Goal: Task Accomplishment & Management: Manage account settings

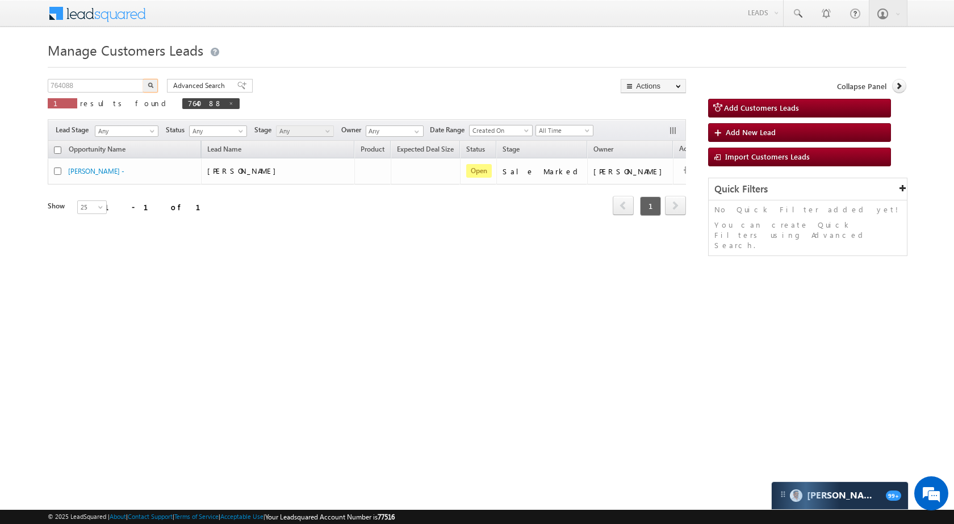
click at [127, 86] on input "764088" at bounding box center [96, 86] width 97 height 14
click at [150, 81] on button "button" at bounding box center [150, 86] width 15 height 14
click at [102, 84] on input "918805" at bounding box center [96, 86] width 97 height 14
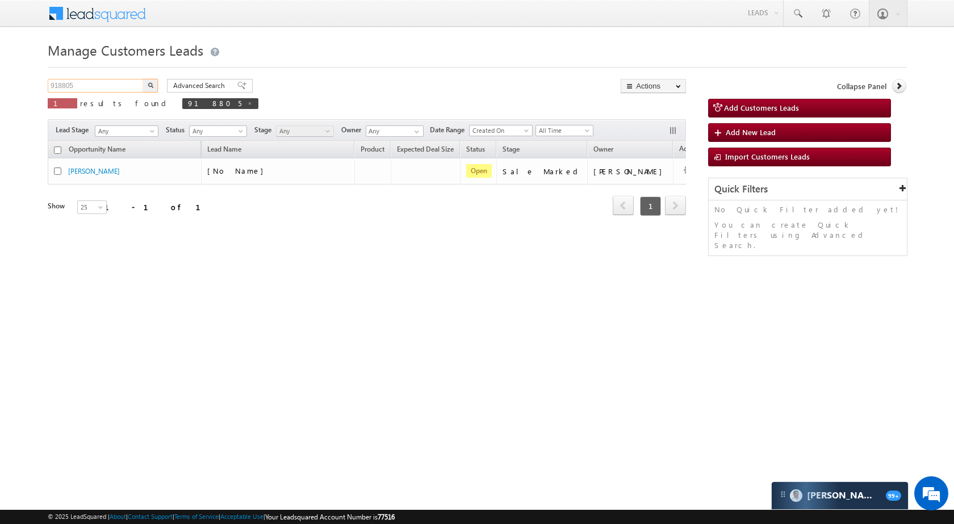
paste input "895573"
type input "895573"
click at [148, 87] on img "button" at bounding box center [151, 85] width 6 height 6
click at [128, 87] on input "895573" at bounding box center [96, 86] width 97 height 14
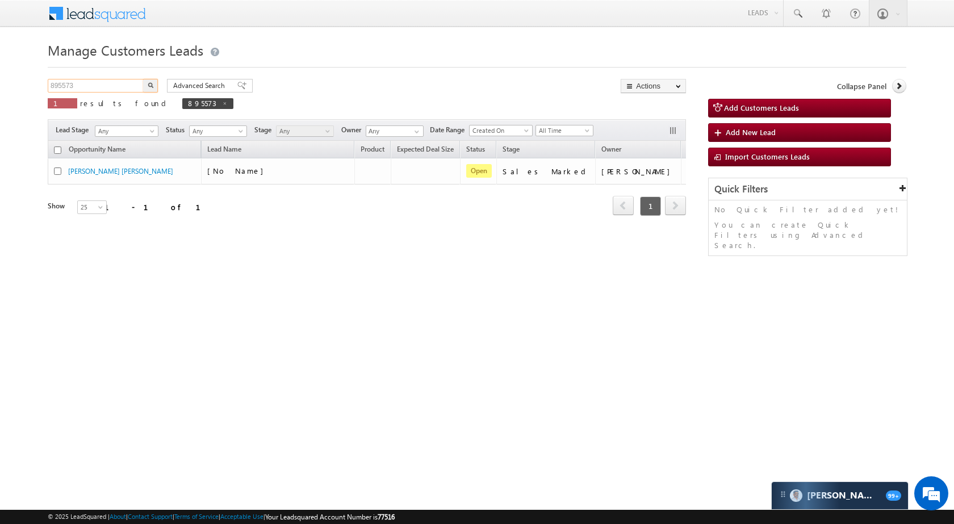
paste input "89644"
click at [152, 86] on img "button" at bounding box center [151, 85] width 6 height 6
click at [99, 80] on input "889644" at bounding box center [96, 86] width 97 height 14
click at [100, 81] on input "889644" at bounding box center [96, 86] width 97 height 14
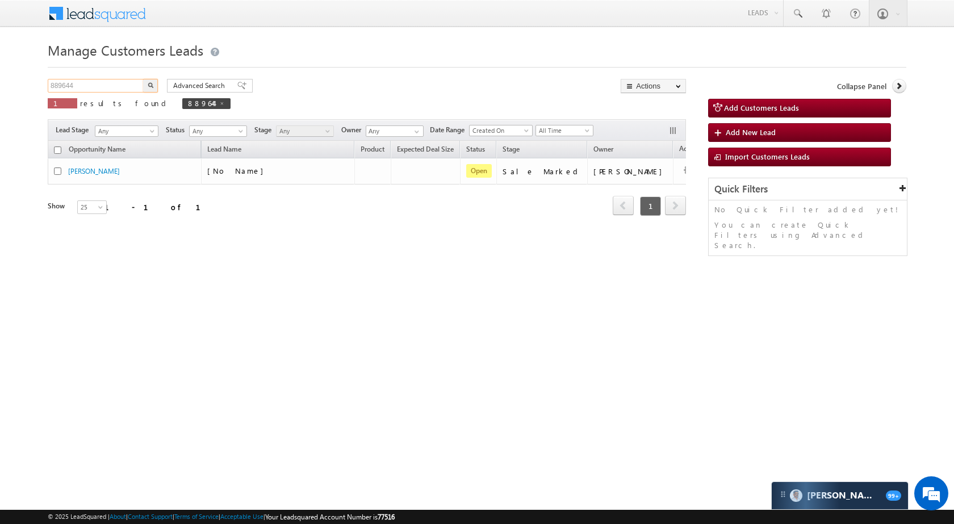
paste input "67216"
type input "867216"
click at [146, 85] on button "button" at bounding box center [150, 86] width 15 height 14
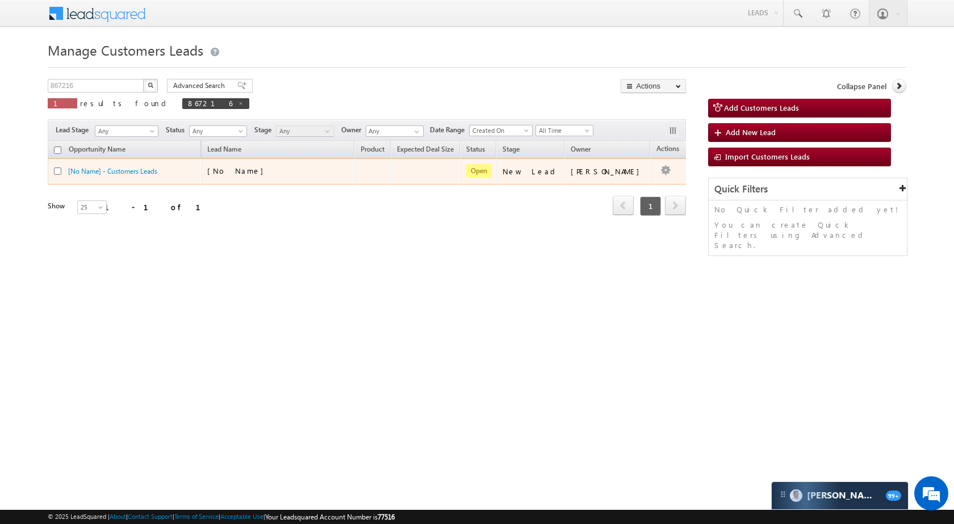
click at [631, 177] on td "[PERSON_NAME]" at bounding box center [607, 171] width 86 height 26
click at [657, 165] on td "Edit Change Owner Change Stage Add Activity Add Task Delete" at bounding box center [673, 171] width 47 height 26
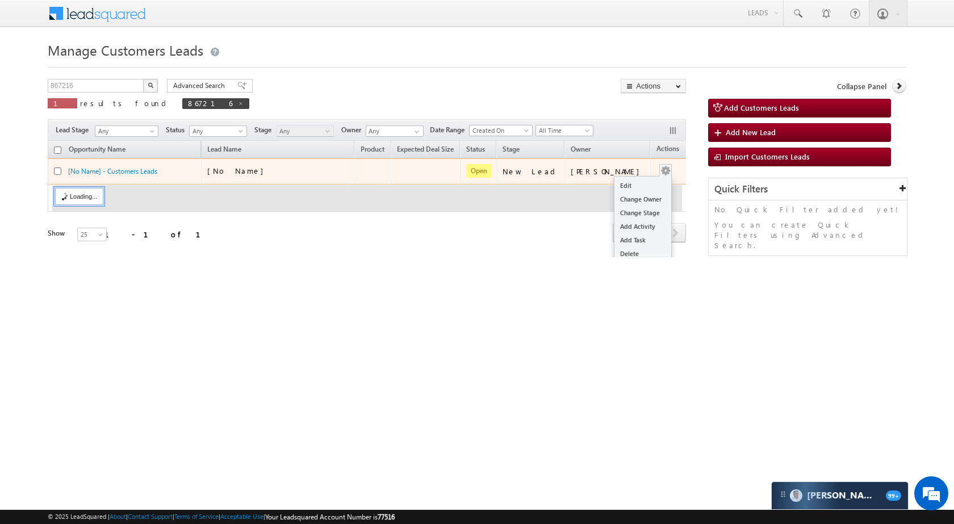
click at [660, 170] on button "button" at bounding box center [665, 170] width 11 height 11
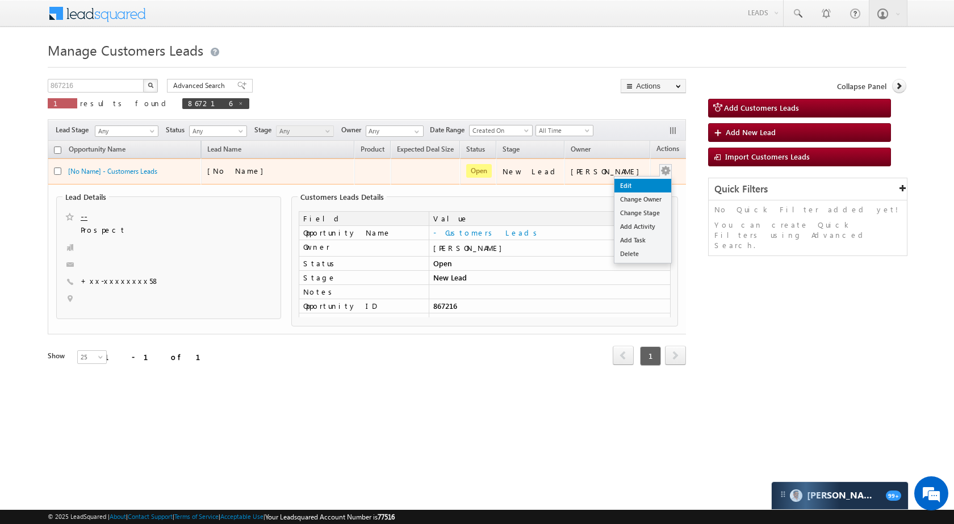
click at [631, 185] on link "Edit" at bounding box center [642, 186] width 57 height 14
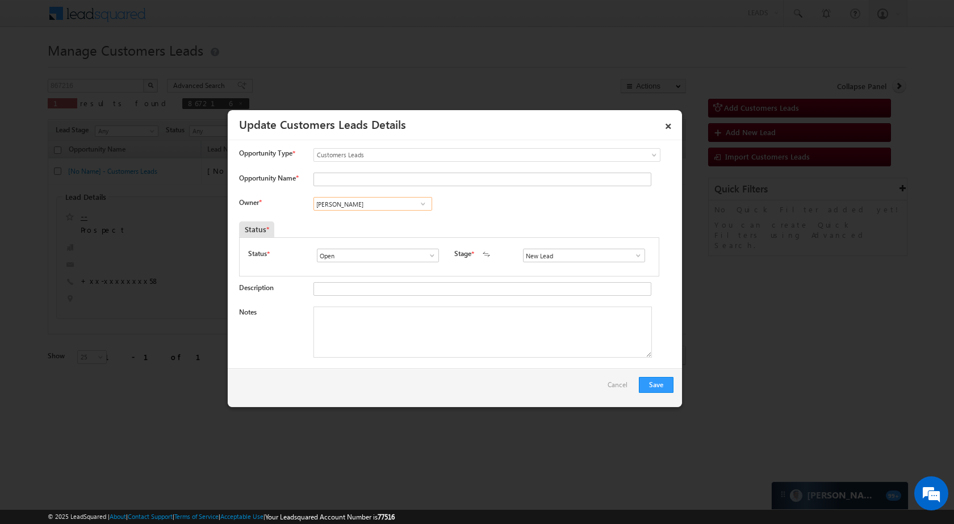
click at [373, 207] on input "[PERSON_NAME]" at bounding box center [372, 204] width 119 height 14
paste input "[PERSON_NAME]"
click at [391, 230] on span "[PERSON_NAME][EMAIL_ADDRESS][DOMAIN_NAME]" at bounding box center [369, 226] width 102 height 9
type input "[PERSON_NAME]"
click at [633, 258] on span at bounding box center [638, 255] width 11 height 9
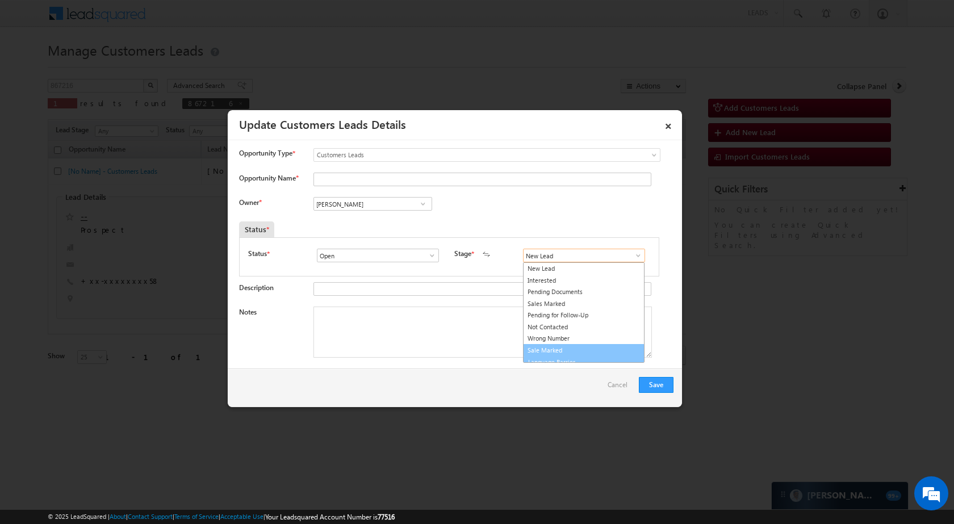
scroll to position [7, 0]
click at [571, 336] on link "Wrong Number" at bounding box center [584, 331] width 122 height 13
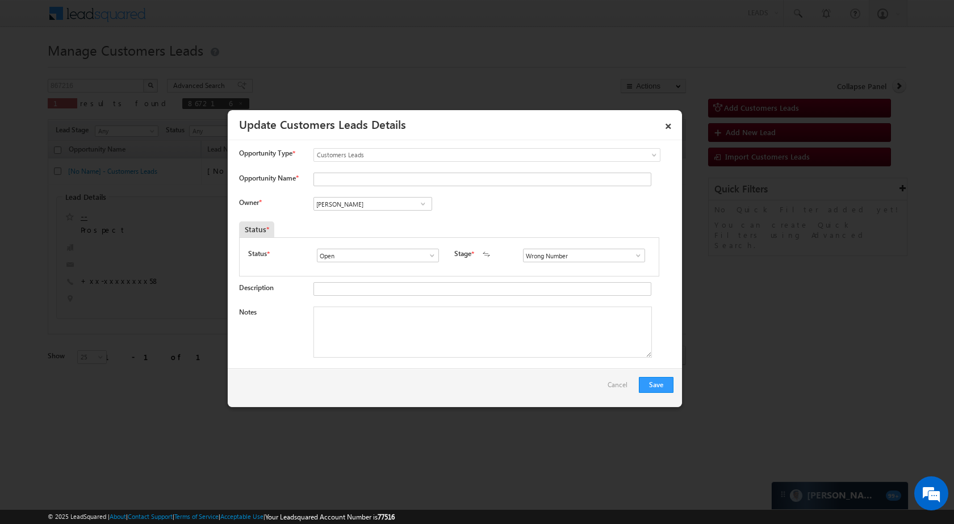
click at [628, 253] on link at bounding box center [635, 255] width 14 height 11
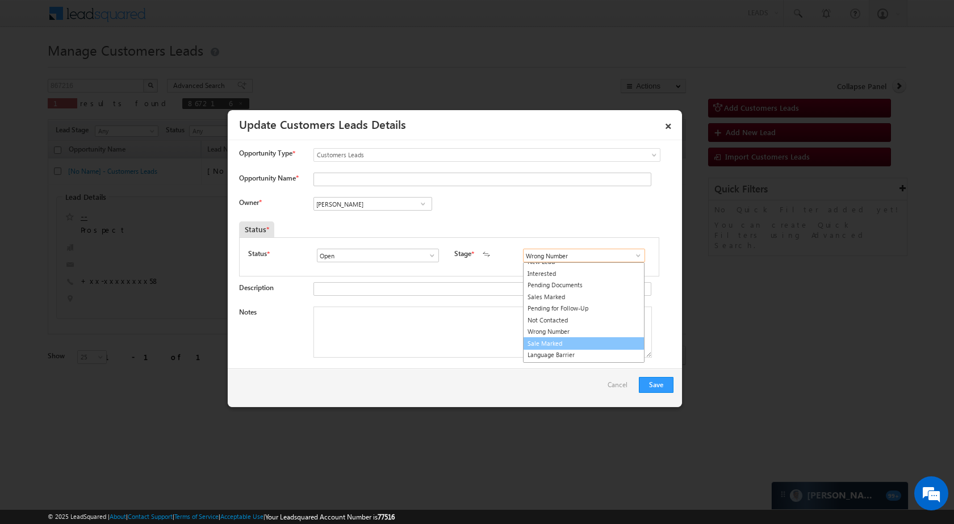
click at [545, 342] on link "Sale Marked" at bounding box center [584, 343] width 122 height 13
type input "Sale Marked"
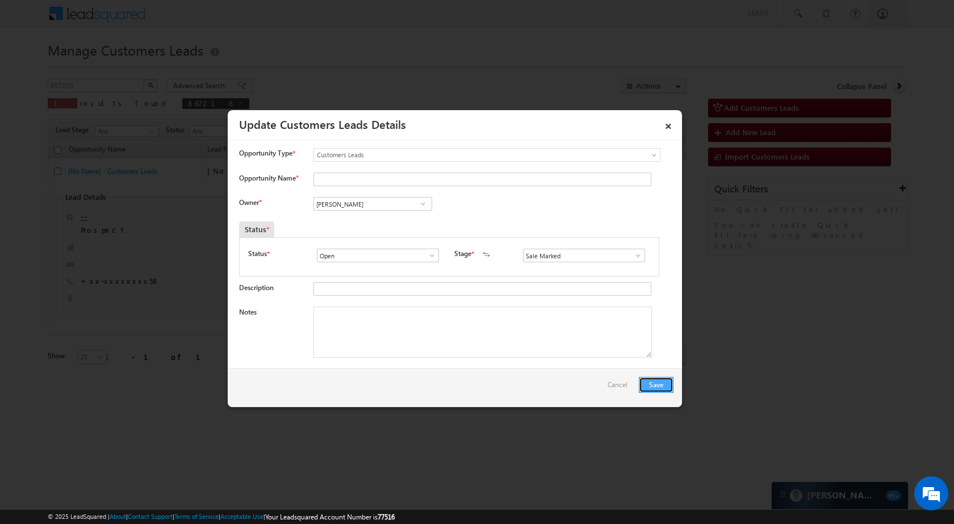
click at [666, 386] on button "Save" at bounding box center [656, 385] width 35 height 16
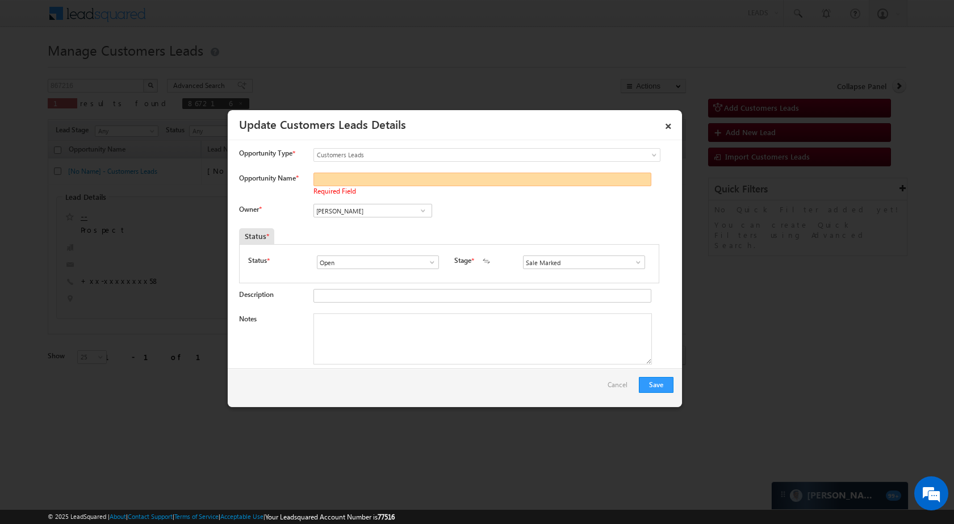
click at [339, 185] on input "Opportunity Name *" at bounding box center [482, 180] width 338 height 14
paste input "[PERSON_NAME]"
type input "[PERSON_NAME]"
click at [663, 383] on button "Save" at bounding box center [656, 385] width 35 height 16
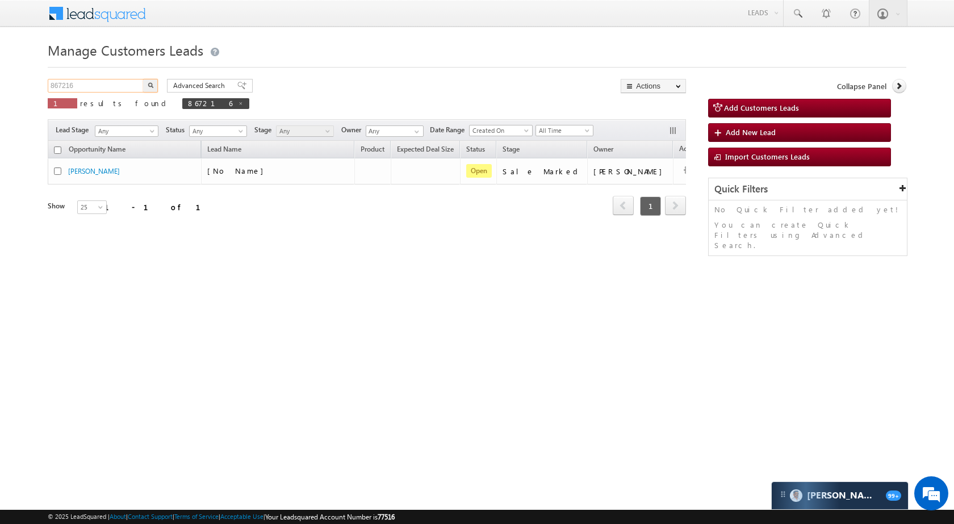
click at [131, 82] on input "867216" at bounding box center [96, 86] width 97 height 14
paste input "936037"
type input "936037"
click at [150, 86] on img "button" at bounding box center [151, 85] width 6 height 6
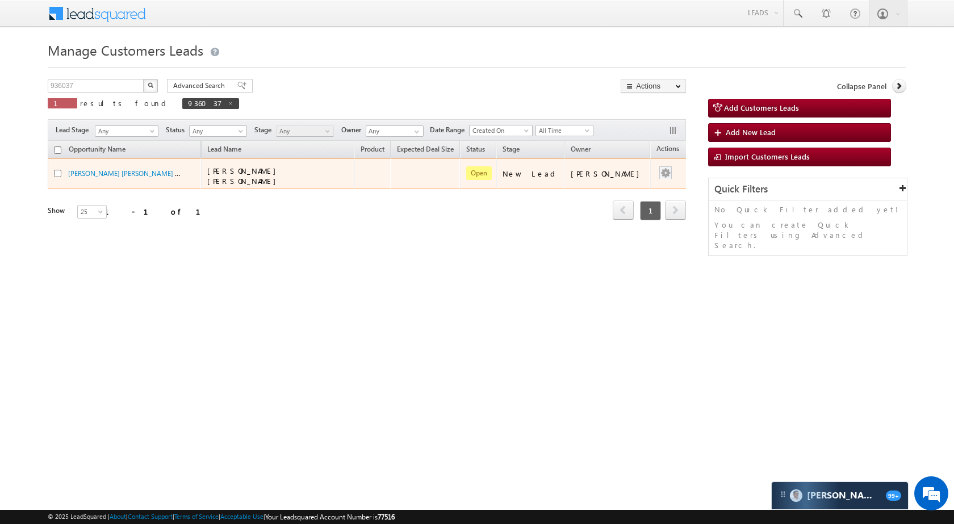
click at [656, 177] on div at bounding box center [665, 173] width 18 height 15
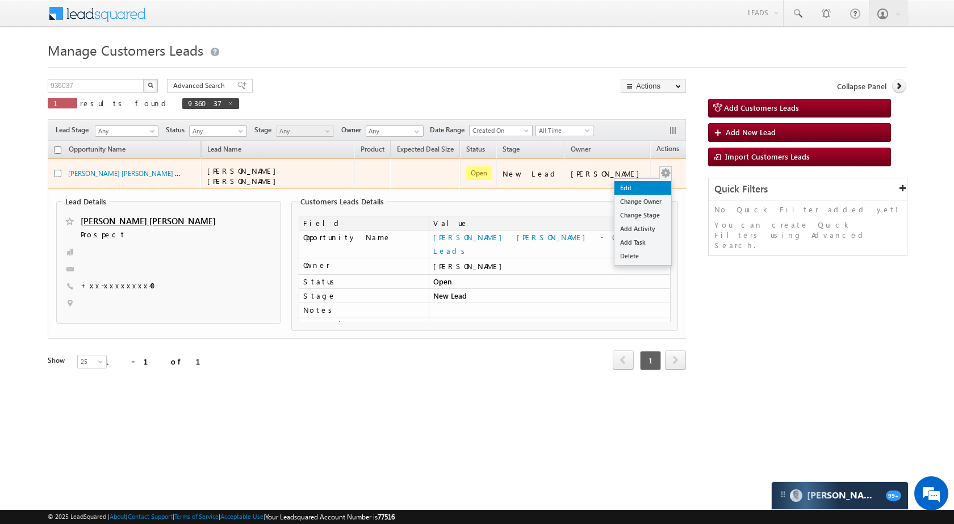
click at [636, 185] on link "Edit" at bounding box center [642, 188] width 57 height 14
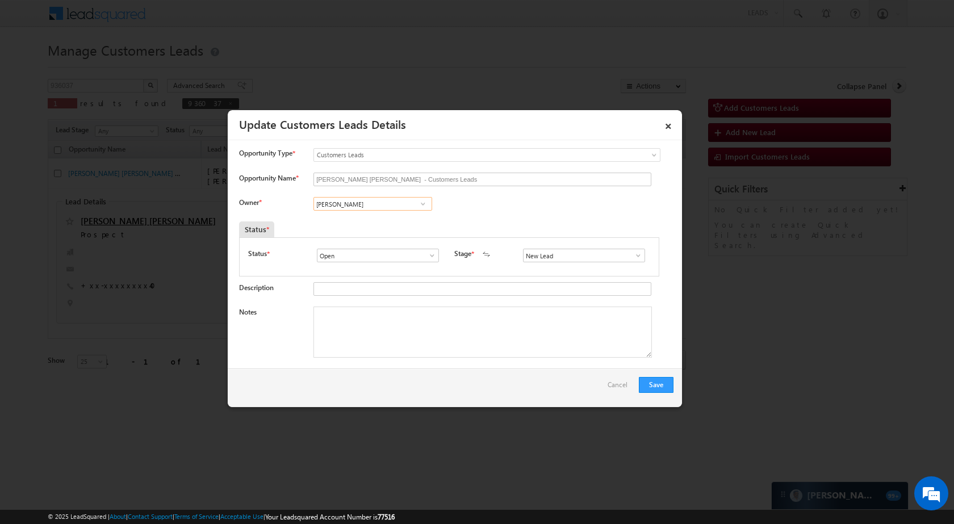
click at [338, 203] on input "[PERSON_NAME]" at bounding box center [372, 204] width 119 height 14
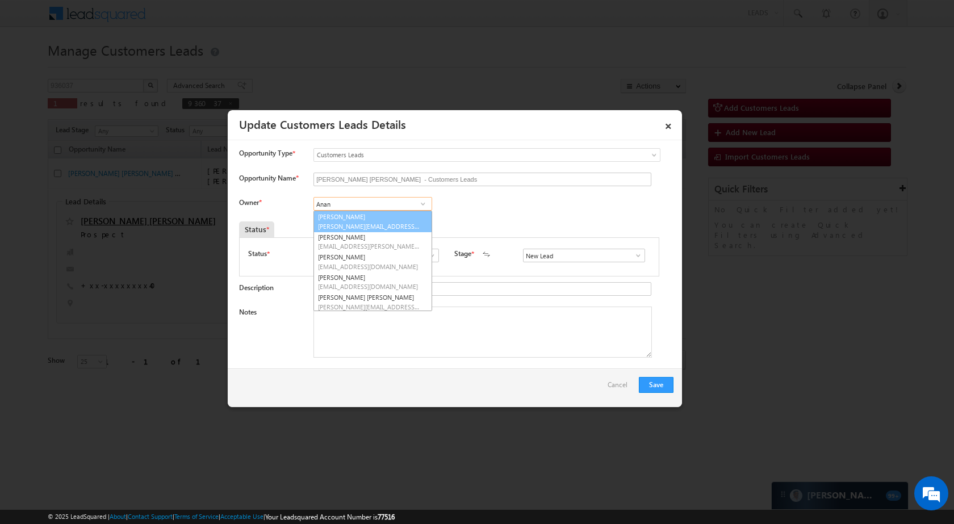
click at [358, 217] on link "[PERSON_NAME] [PERSON_NAME][EMAIL_ADDRESS][DOMAIN_NAME]" at bounding box center [372, 222] width 119 height 22
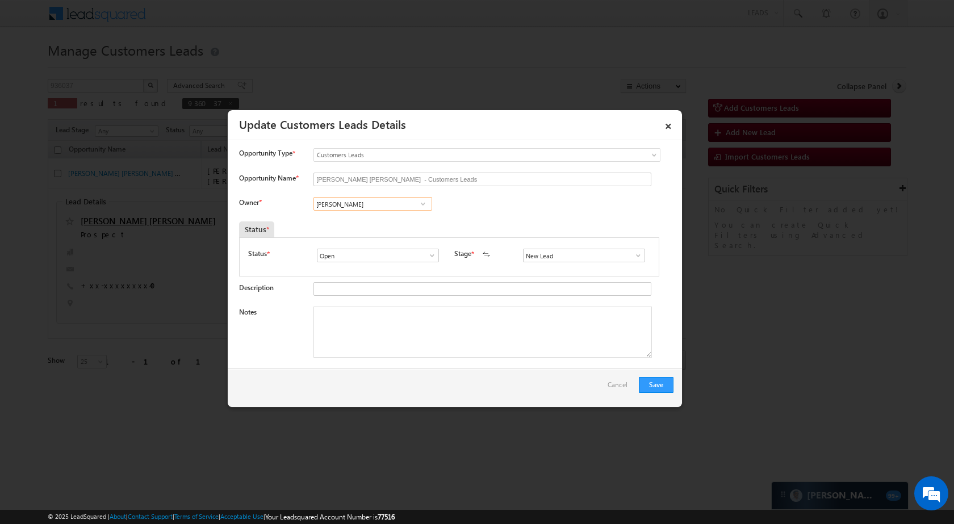
type input "[PERSON_NAME]"
click at [633, 253] on span at bounding box center [638, 255] width 11 height 9
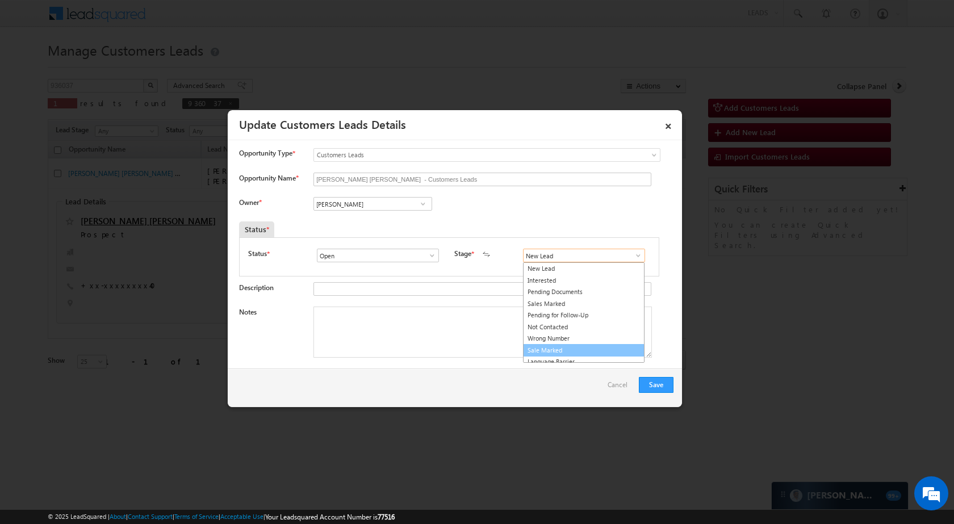
click at [575, 348] on link "Sale Marked" at bounding box center [584, 350] width 122 height 13
type input "Sale Marked"
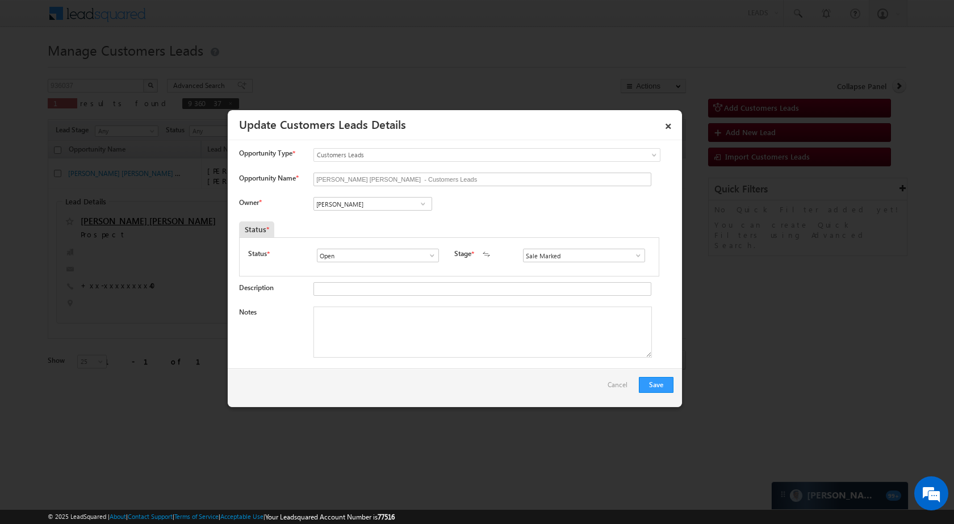
click at [661, 376] on div "Save Cancel" at bounding box center [455, 387] width 454 height 39
click at [659, 379] on button "Save" at bounding box center [656, 385] width 35 height 16
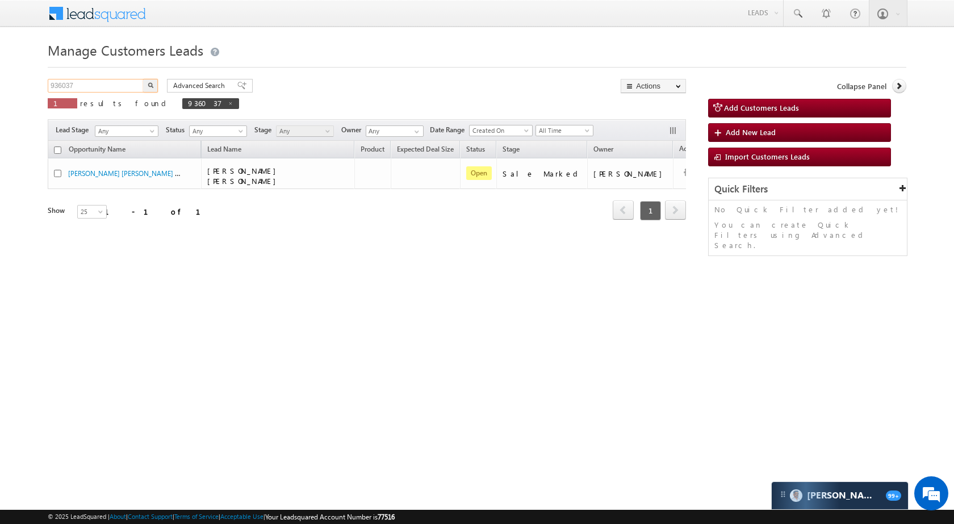
click at [96, 89] on input "936037" at bounding box center [96, 86] width 97 height 14
paste input "07880"
click at [148, 87] on img "button" at bounding box center [151, 85] width 6 height 6
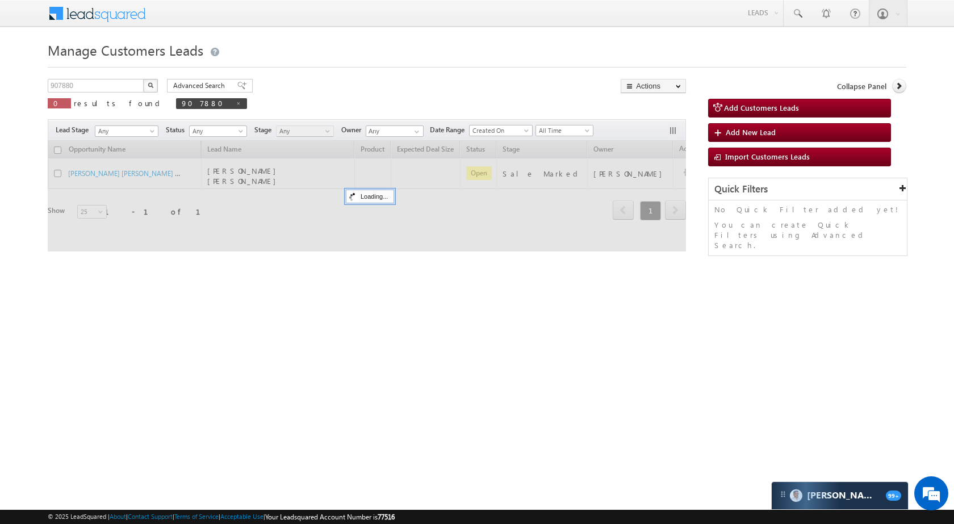
click at [148, 87] on img "button" at bounding box center [151, 85] width 6 height 6
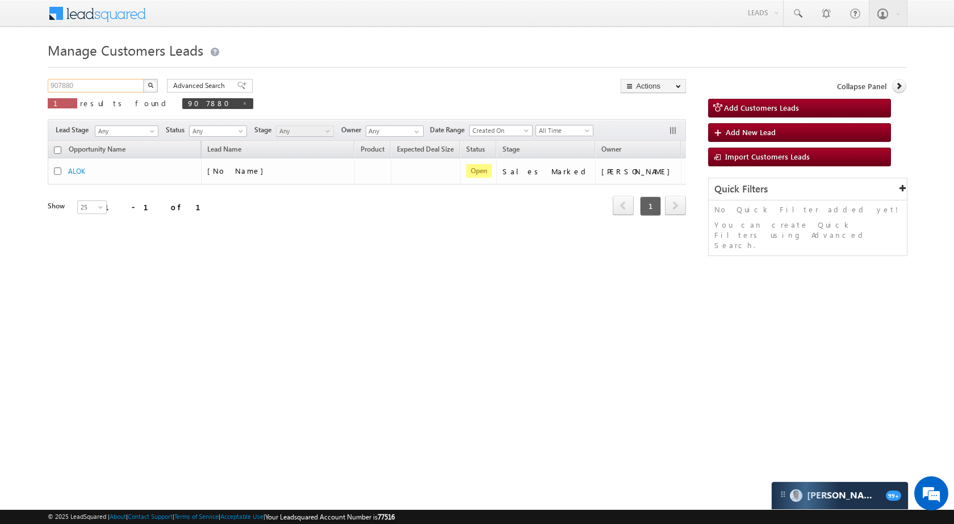
click at [127, 86] on input "907880" at bounding box center [96, 86] width 97 height 14
paste input "896087"
click at [152, 87] on img "button" at bounding box center [151, 85] width 6 height 6
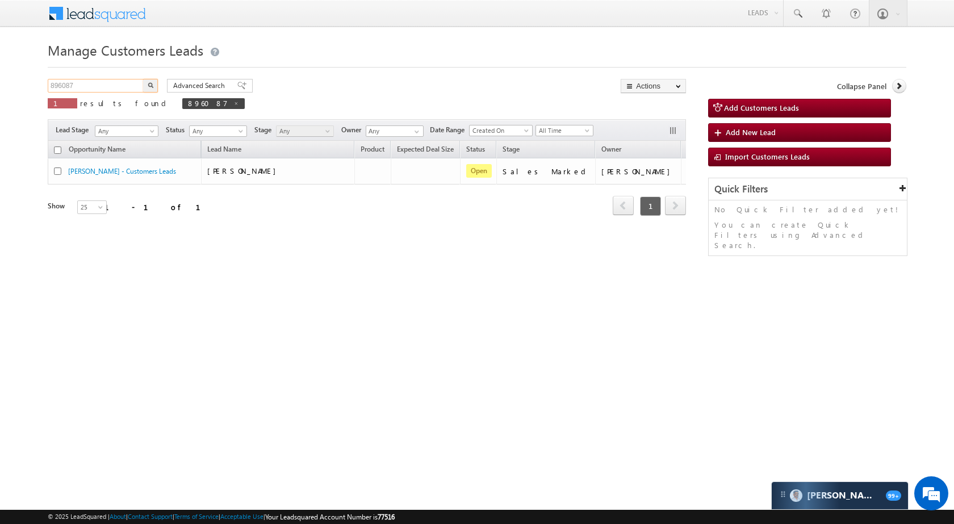
click at [94, 90] on input "896087" at bounding box center [96, 86] width 97 height 14
paste input "918805"
type input "918805"
click at [154, 87] on button "button" at bounding box center [150, 86] width 15 height 14
